Goal: Check status: Check status

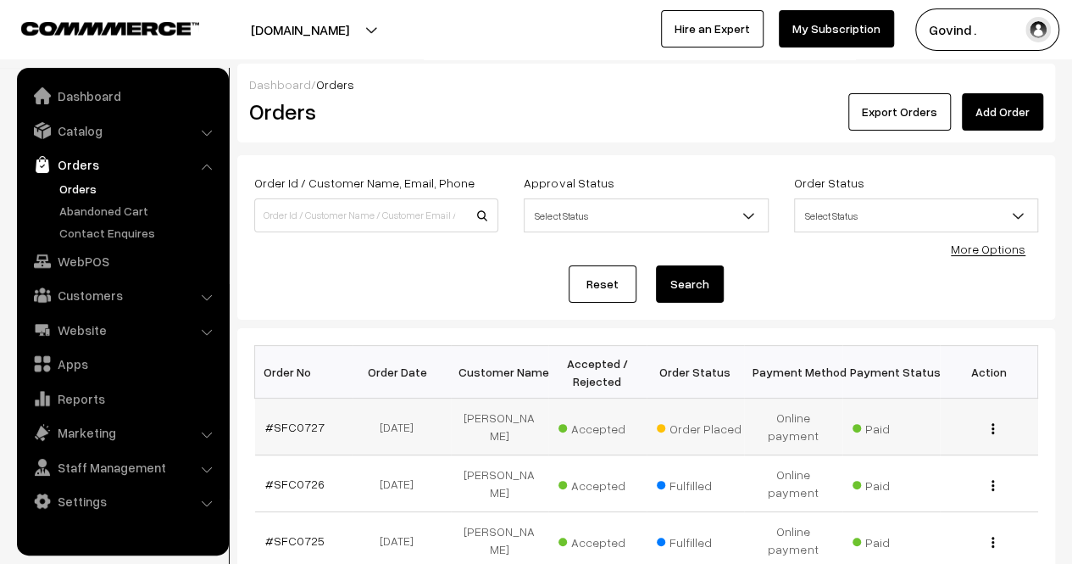
click at [991, 427] on button "button" at bounding box center [993, 428] width 4 height 14
click at [932, 447] on link "View" at bounding box center [918, 452] width 144 height 37
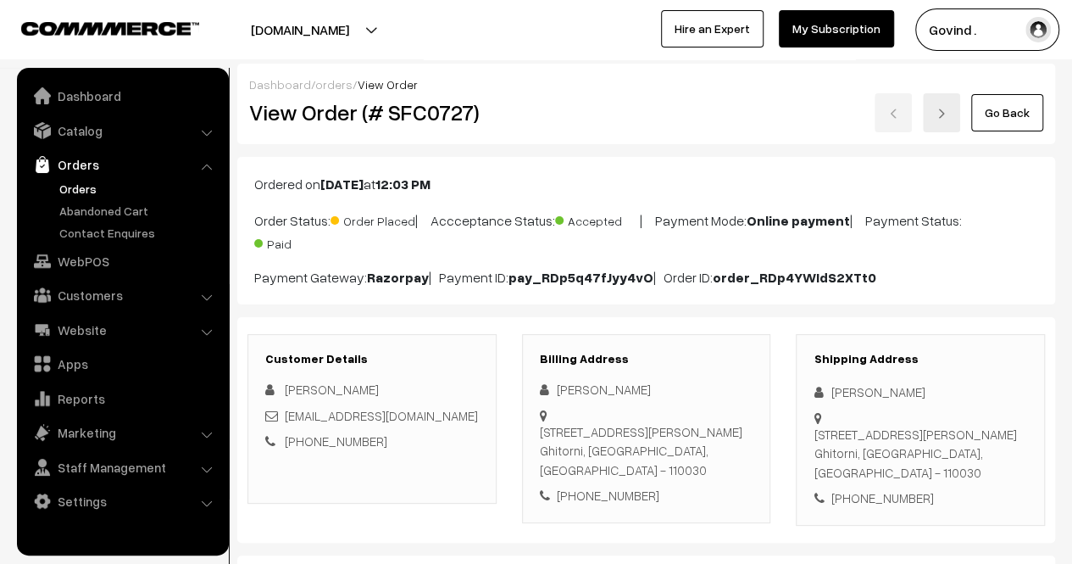
drag, startPoint x: 1078, startPoint y: 126, endPoint x: 1074, endPoint y: 101, distance: 25.8
click at [1071, 101] on html "Thank you for showing interest. Our team will call you shortly. Close shopforco…" at bounding box center [536, 282] width 1072 height 564
click at [989, 106] on link "Go Back" at bounding box center [1007, 112] width 72 height 37
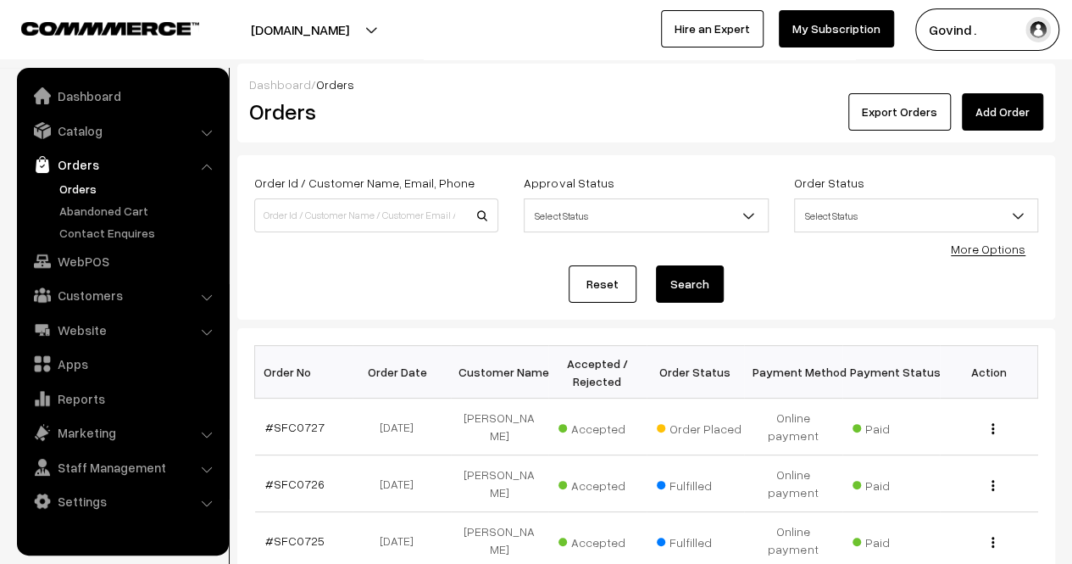
click at [85, 182] on link "Orders" at bounding box center [139, 189] width 168 height 18
click at [358, 206] on input at bounding box center [376, 215] width 244 height 34
type input "yogender"
click at [656, 265] on button "Search" at bounding box center [690, 283] width 68 height 37
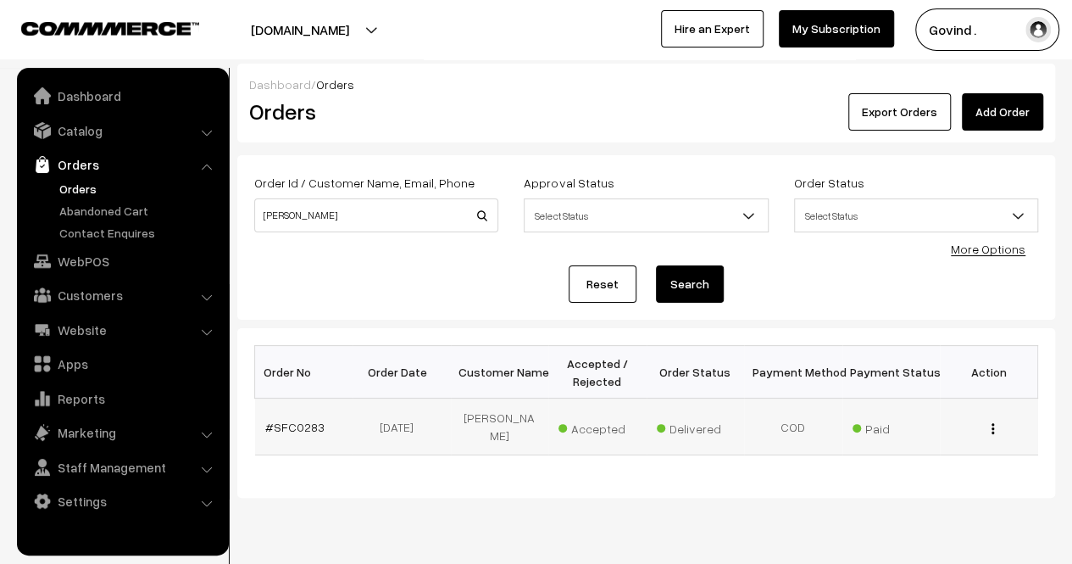
click at [994, 425] on button "button" at bounding box center [993, 428] width 4 height 14
click at [913, 436] on link "View" at bounding box center [917, 432] width 144 height 37
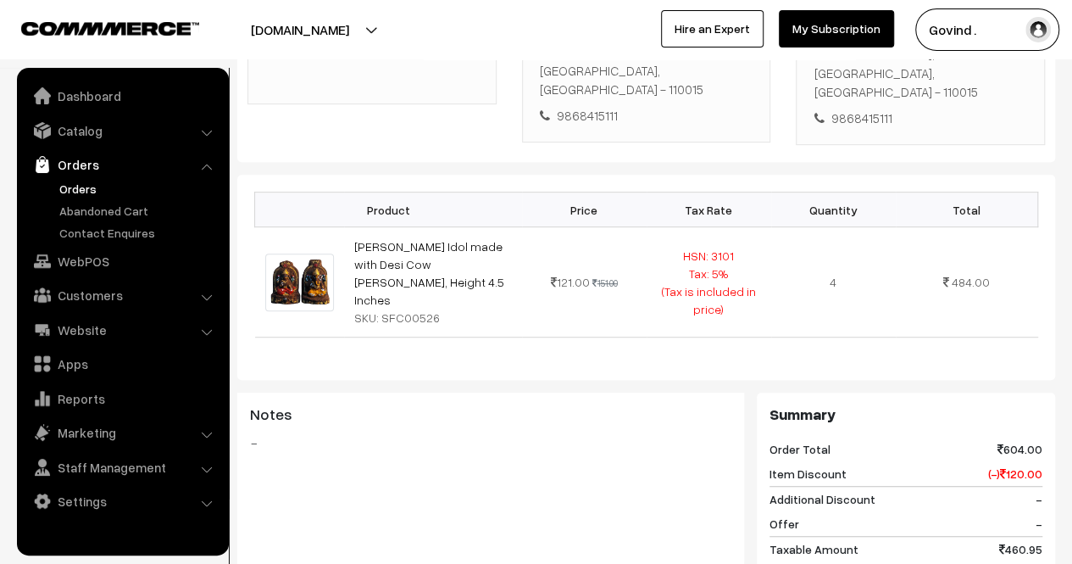
scroll to position [371, 0]
